Goal: Task Accomplishment & Management: Manage account settings

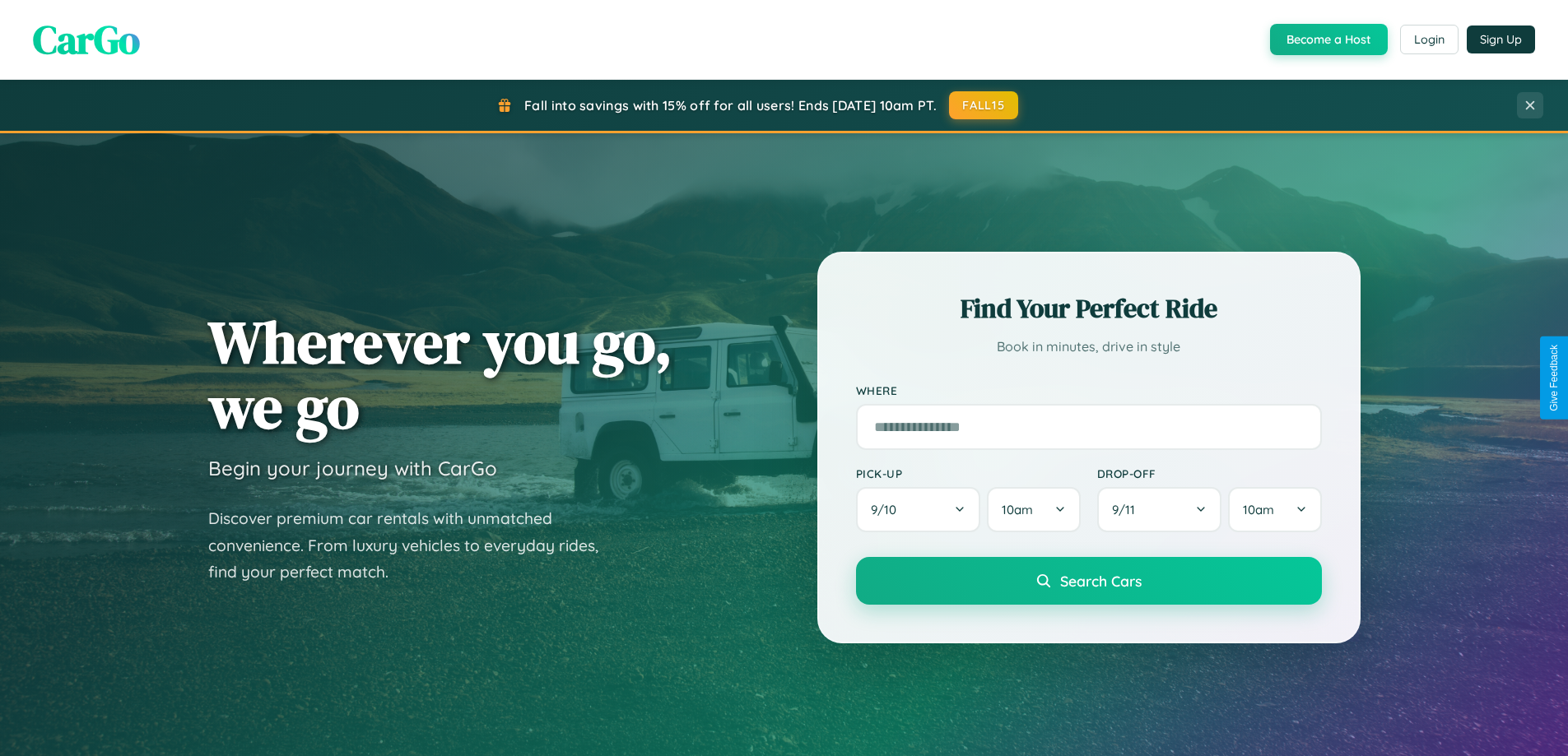
scroll to position [1132, 0]
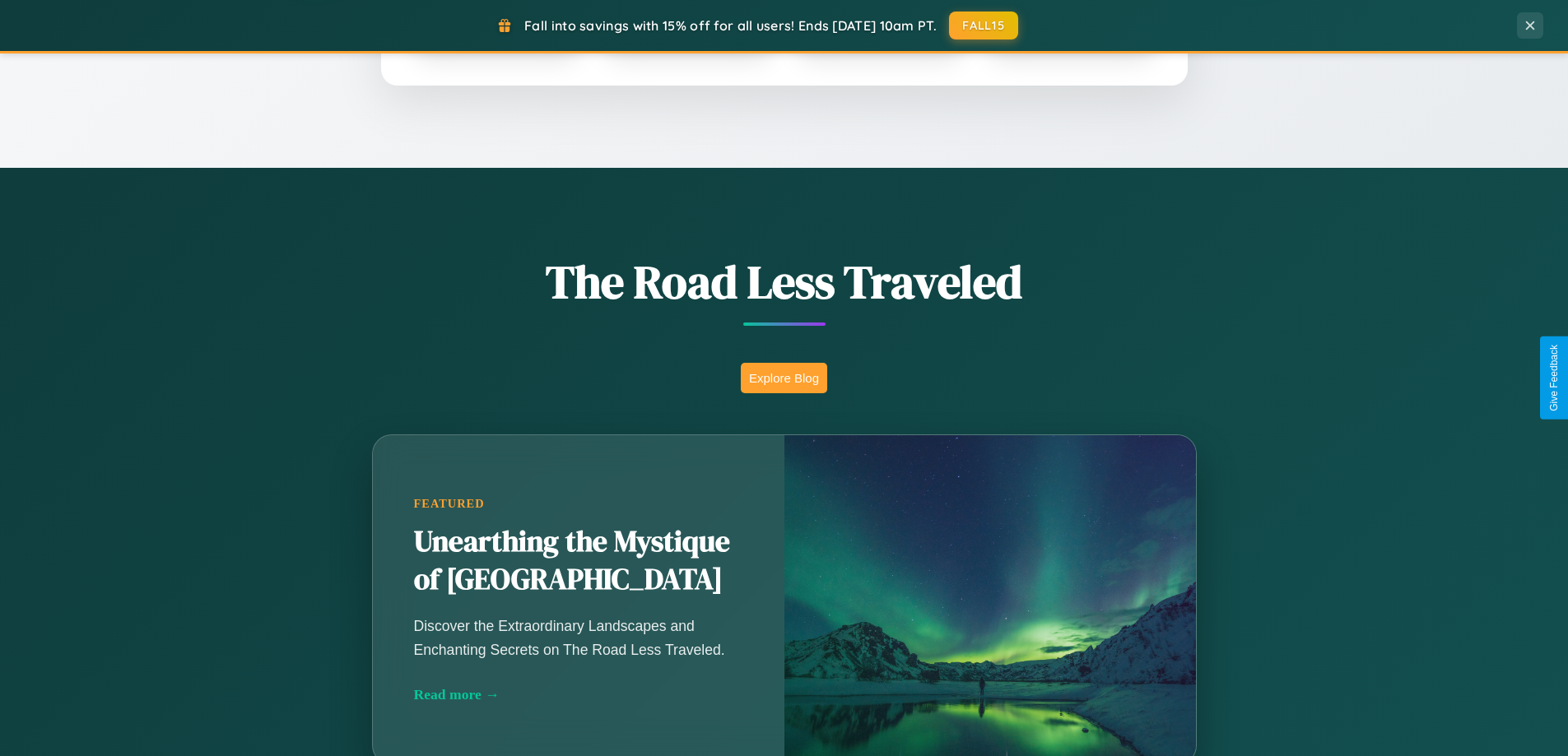
click at [784, 378] on button "Explore Blog" at bounding box center [784, 378] width 86 height 31
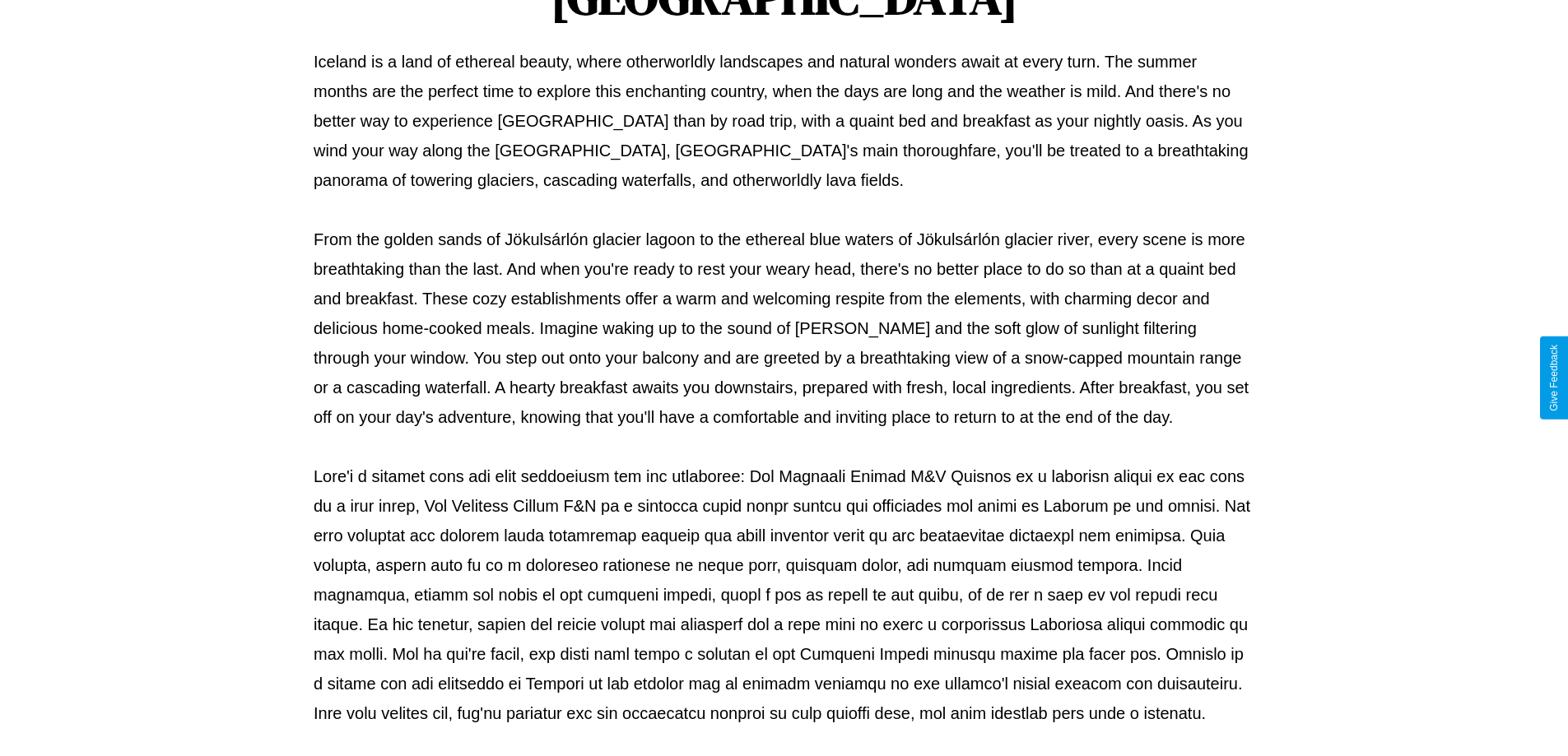
scroll to position [532, 0]
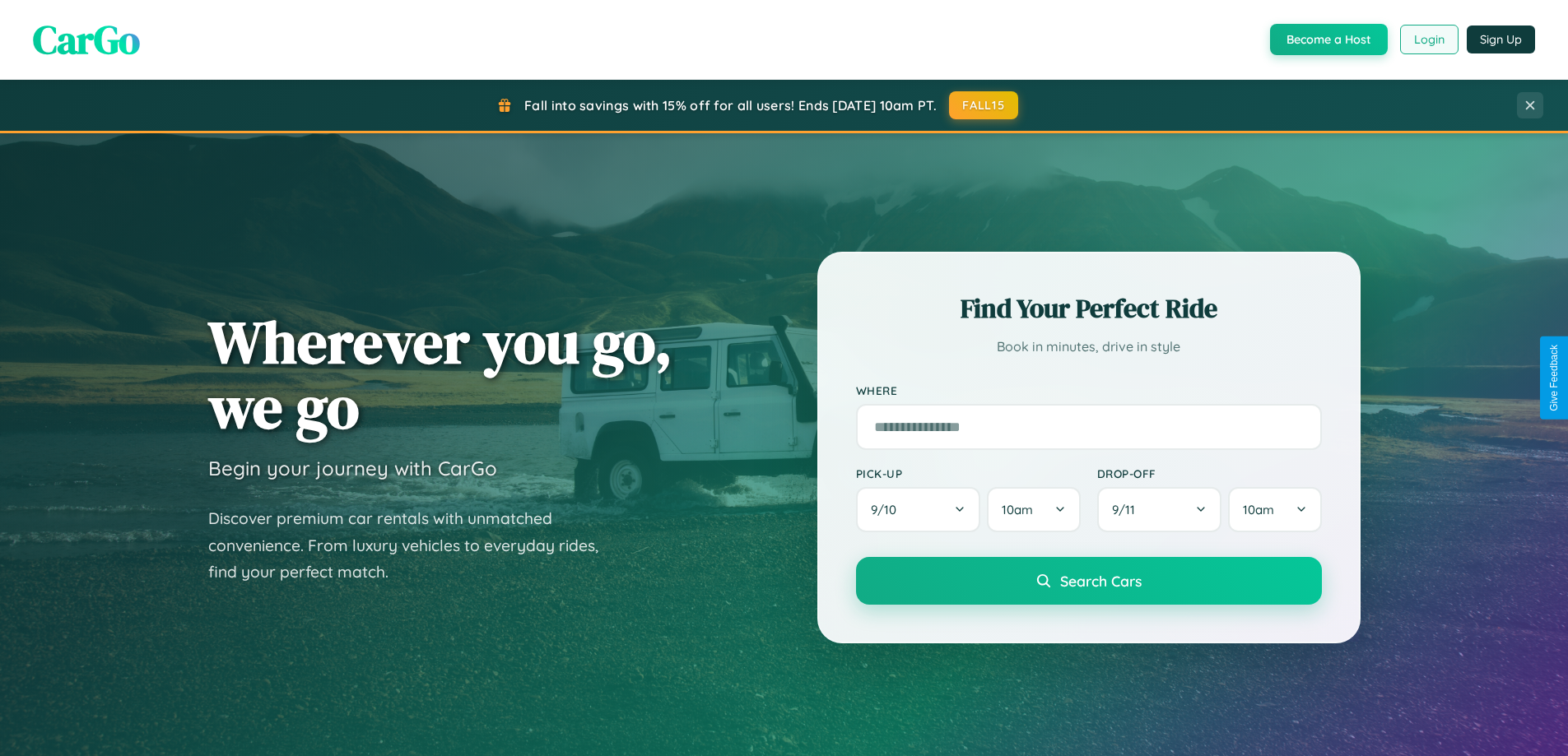
click at [1428, 39] on button "Login" at bounding box center [1430, 39] width 58 height 30
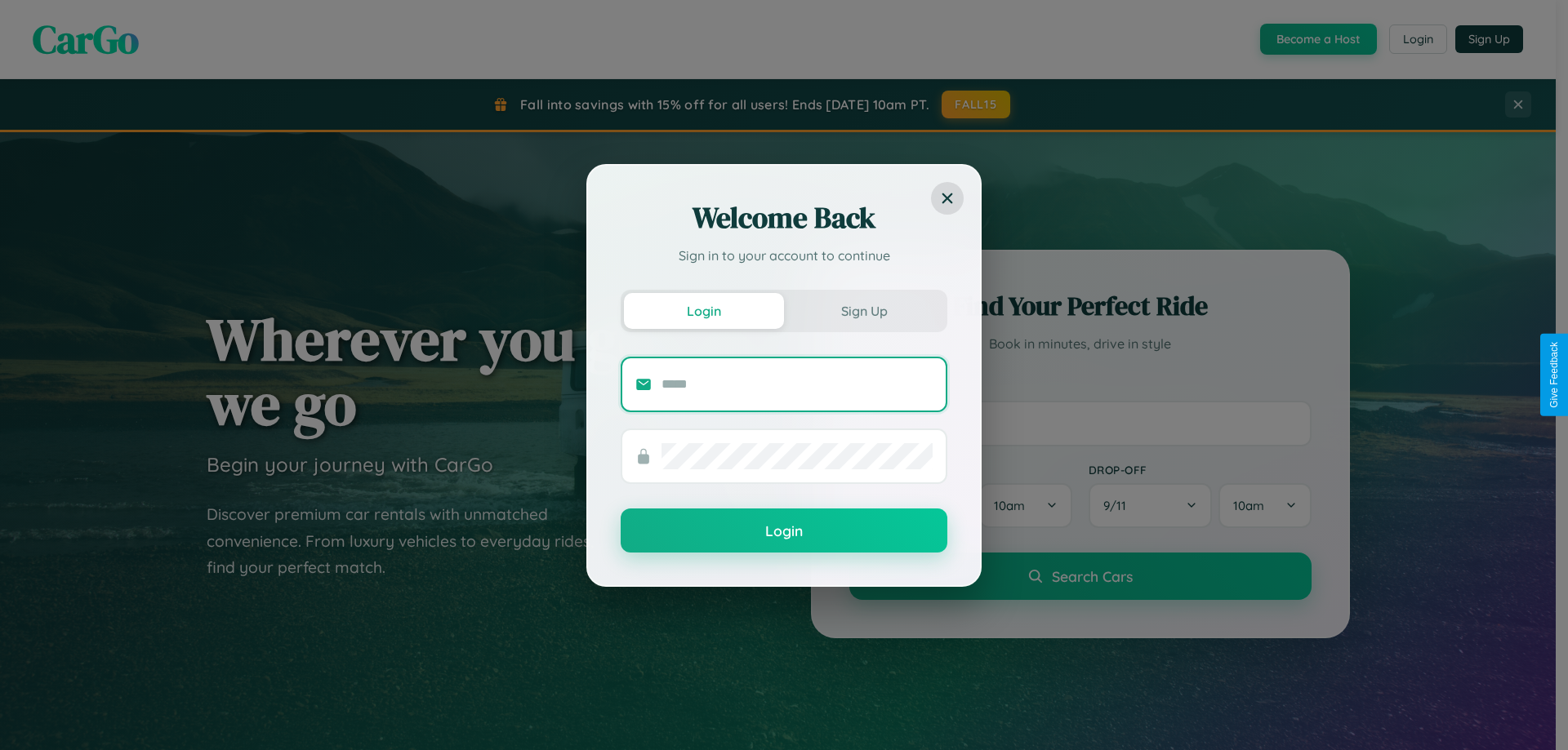
click at [797, 383] on input "text" at bounding box center [797, 384] width 271 height 26
type input "**********"
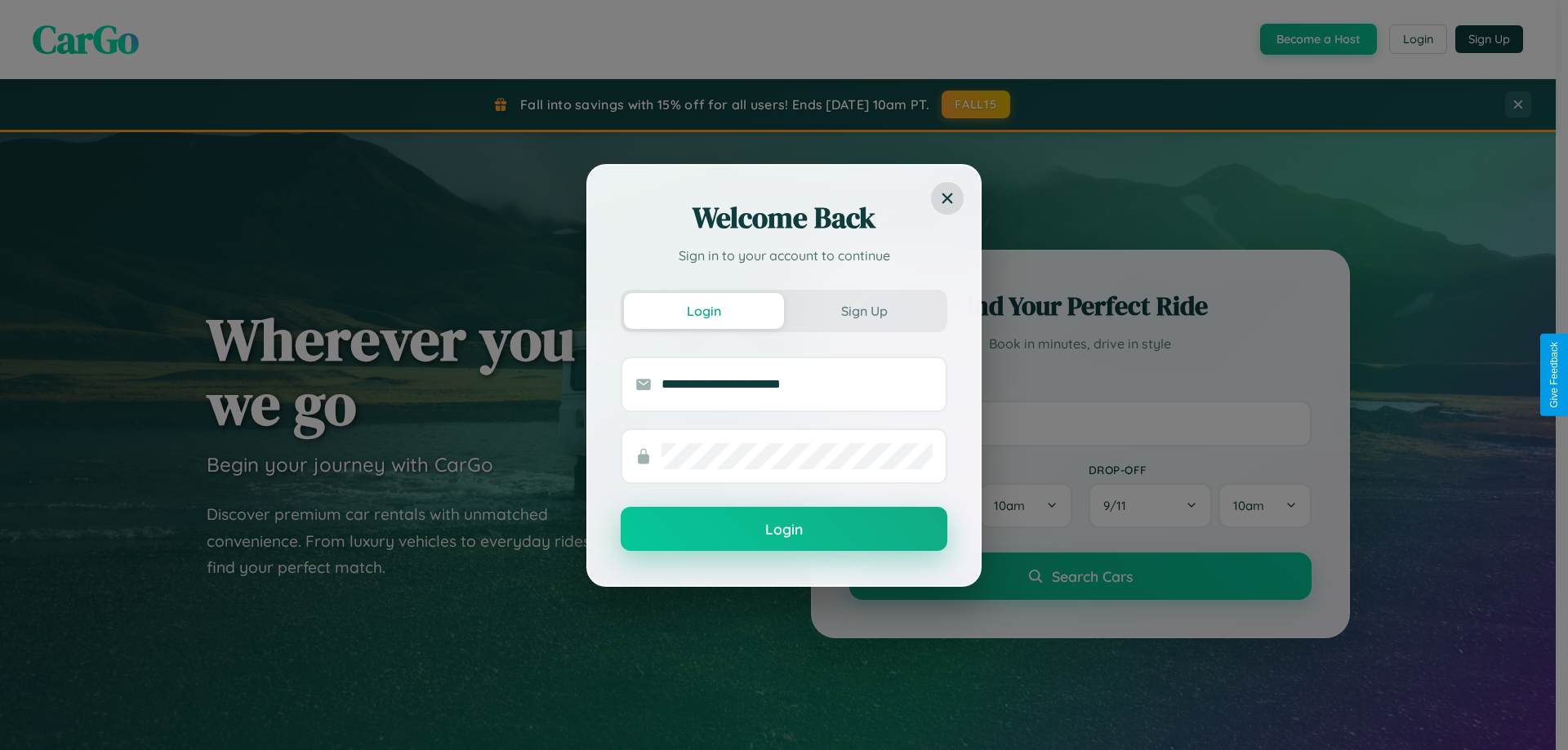
click at [784, 530] on button "Login" at bounding box center [784, 529] width 327 height 44
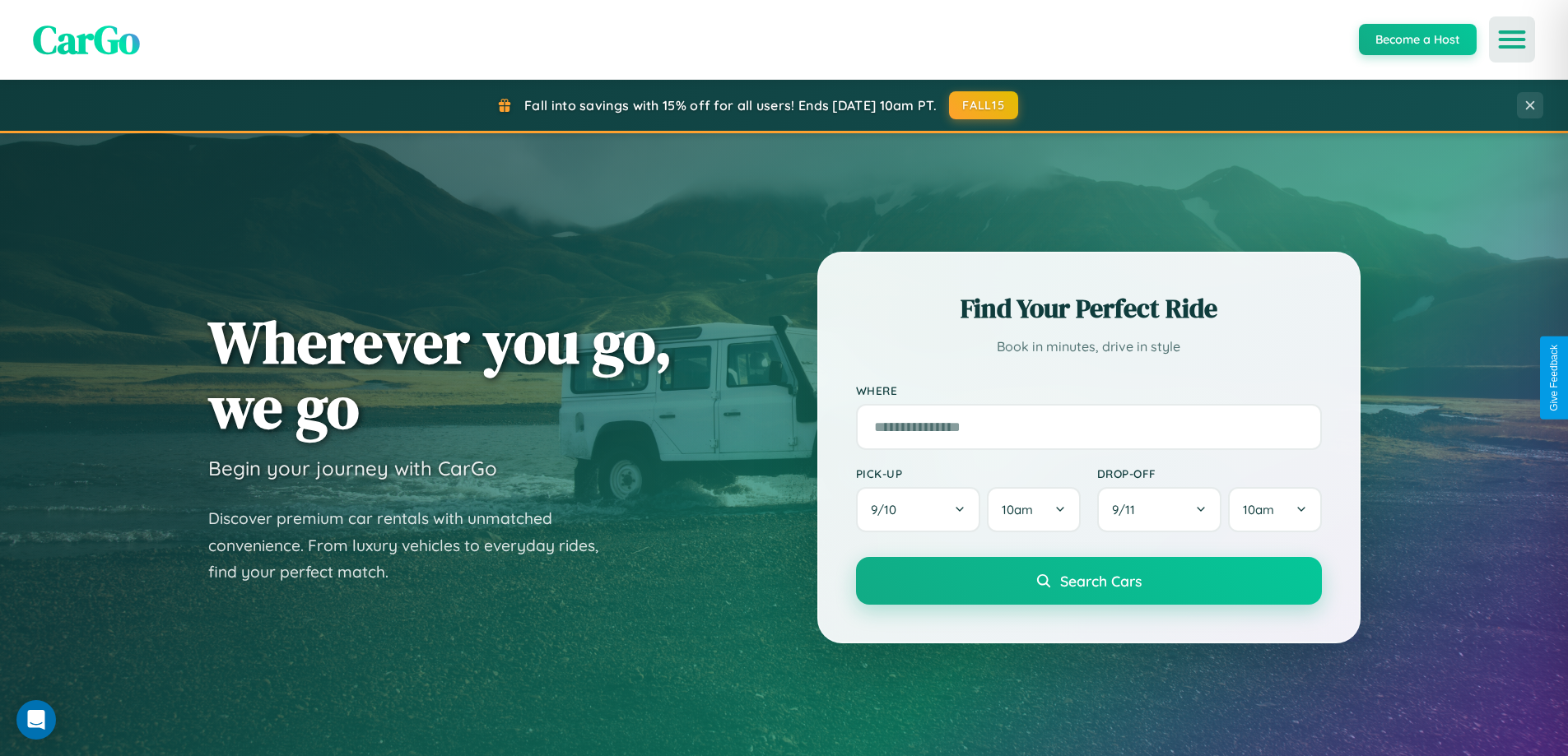
click at [1513, 39] on icon "Open menu" at bounding box center [1513, 39] width 24 height 15
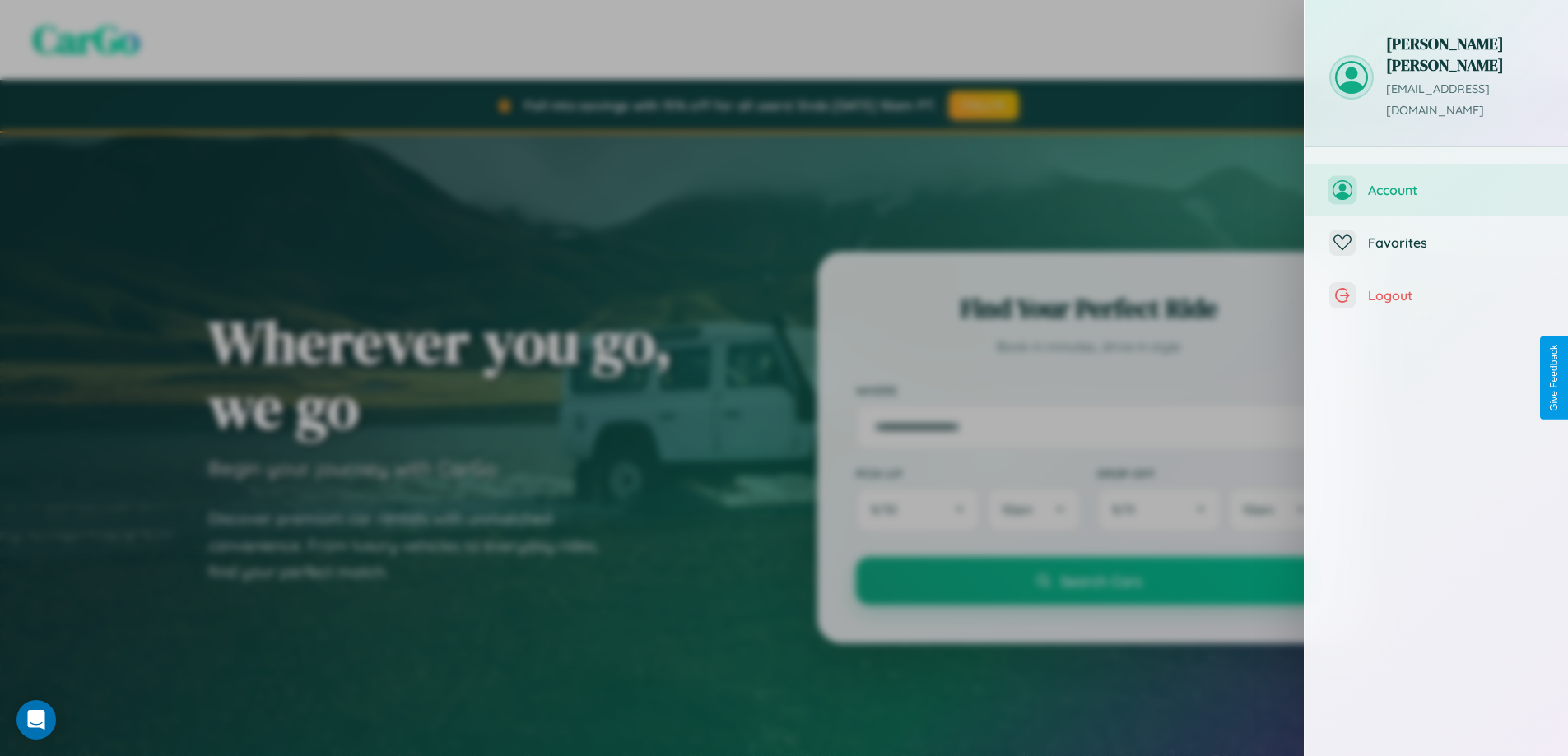
click at [1437, 182] on span "Account" at bounding box center [1455, 189] width 175 height 16
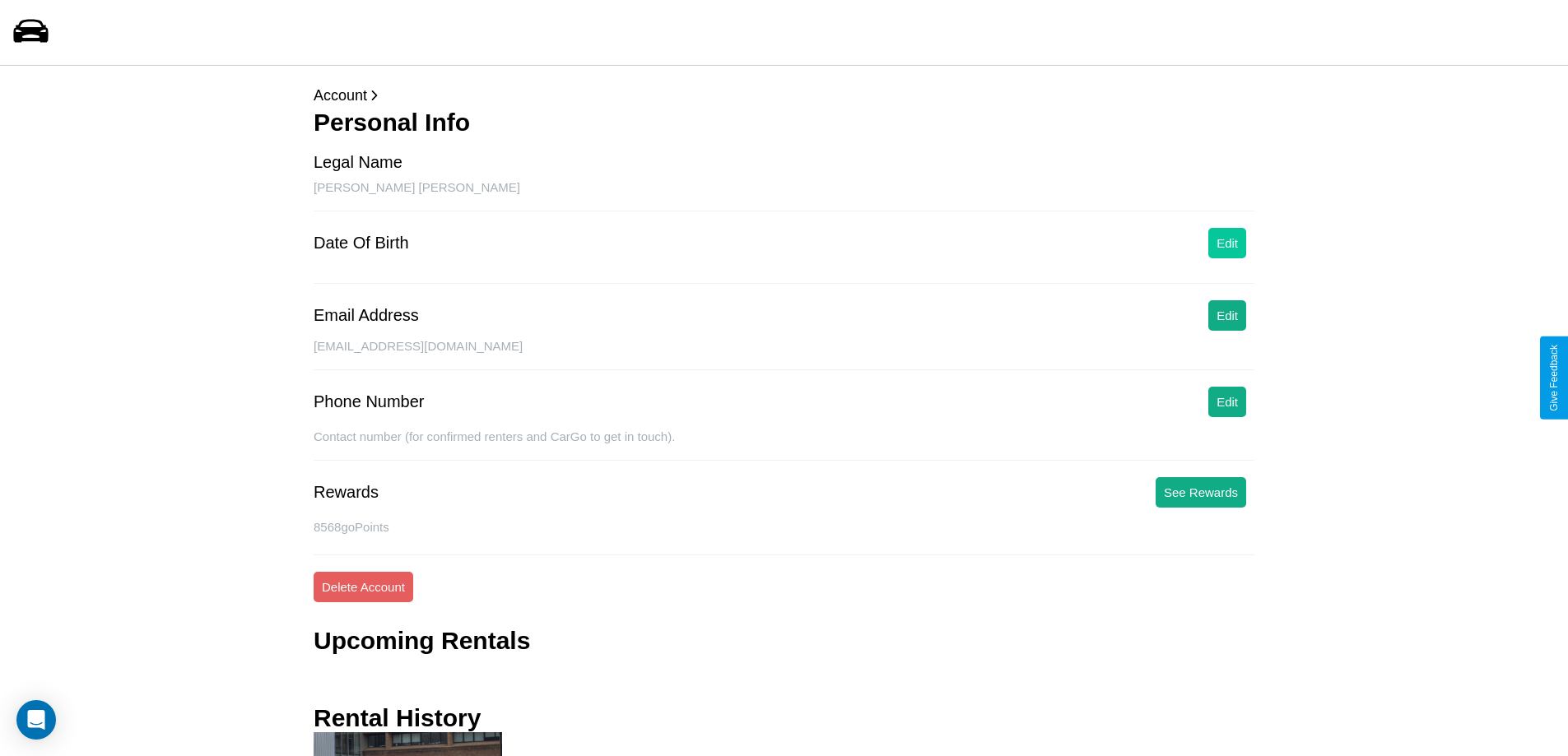
click at [1227, 243] on button "Edit" at bounding box center [1227, 243] width 38 height 31
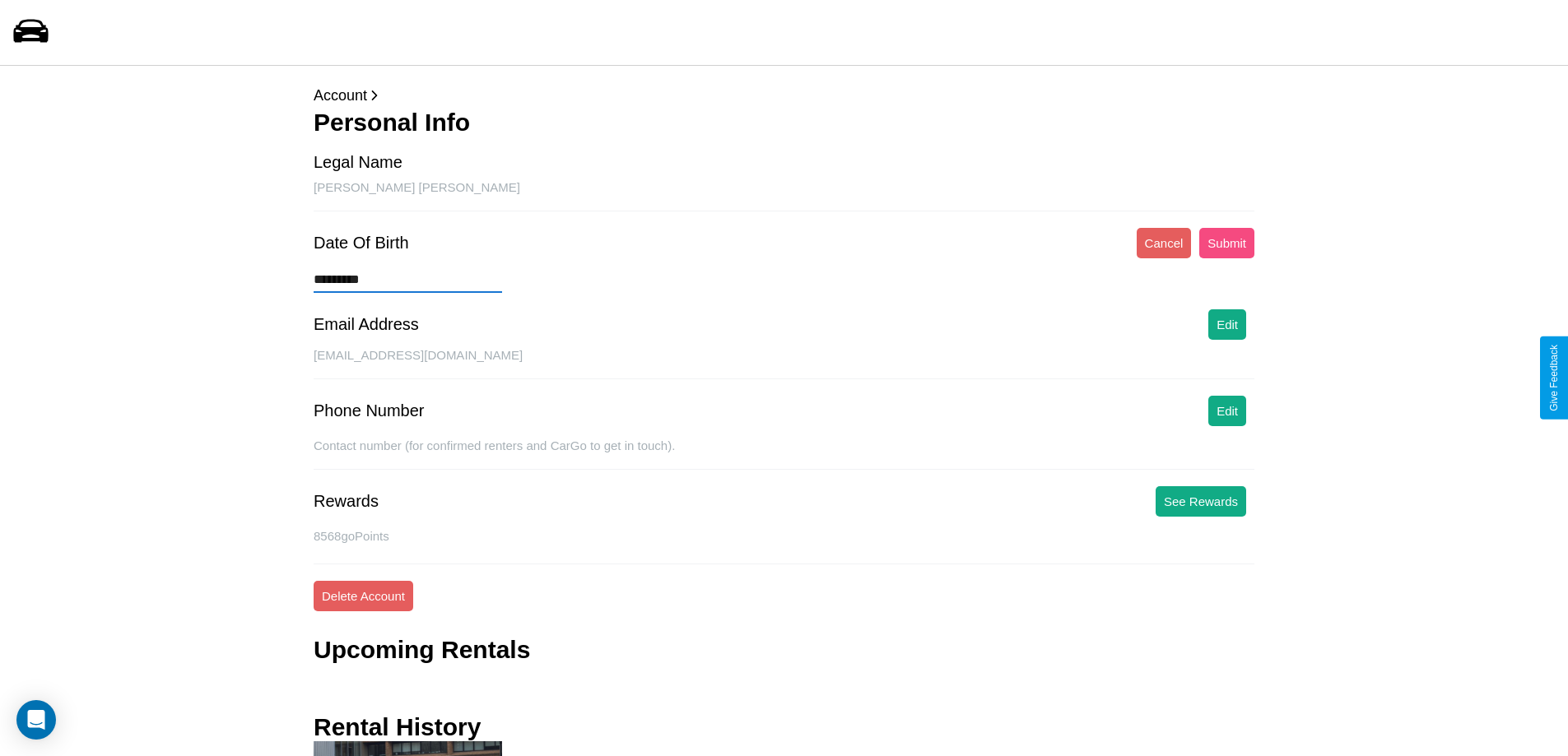
type input "*********"
click at [1227, 243] on button "Submit" at bounding box center [1227, 243] width 55 height 31
